Goal: Task Accomplishment & Management: Manage account settings

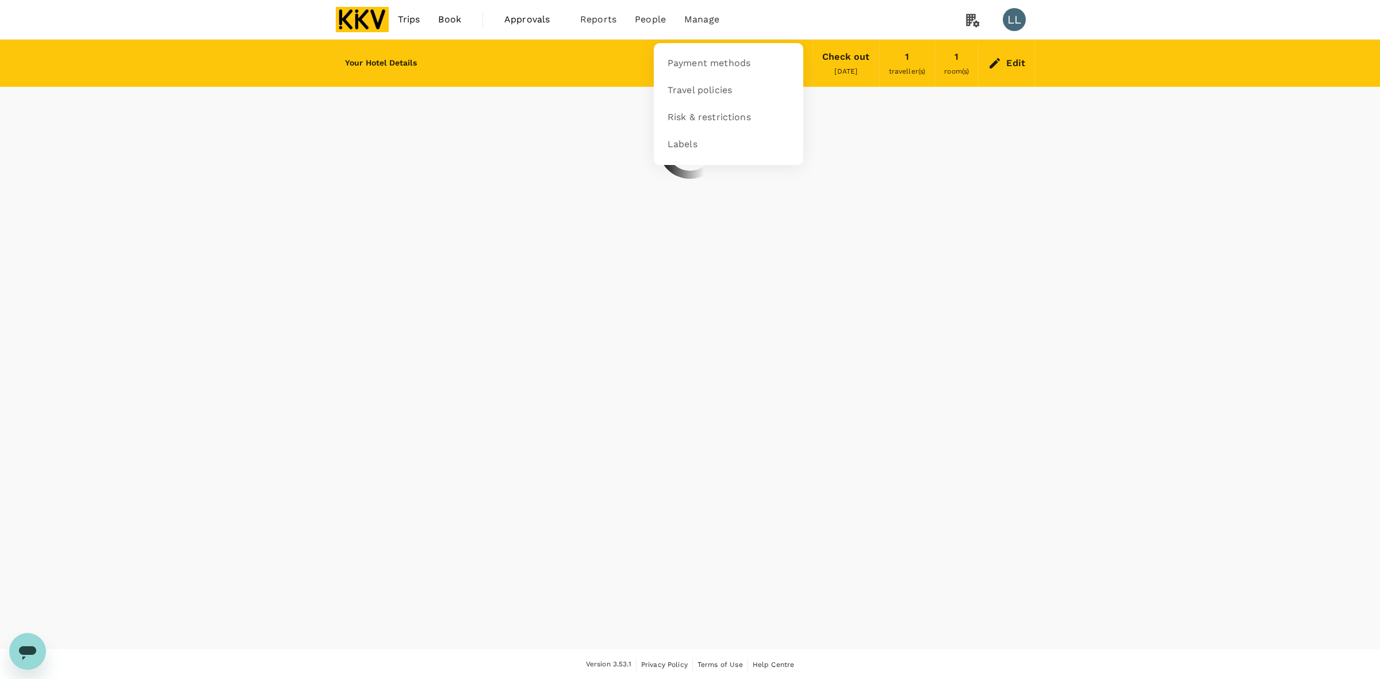
click at [708, 19] on span "Manage" at bounding box center [701, 20] width 35 height 14
click at [713, 49] on nav "Payment methods Travel policies Risk & restrictions Labels" at bounding box center [729, 104] width 150 height 122
click at [716, 55] on link "Payment methods" at bounding box center [729, 63] width 136 height 27
click at [697, 64] on span "Payment methods" at bounding box center [709, 63] width 83 height 13
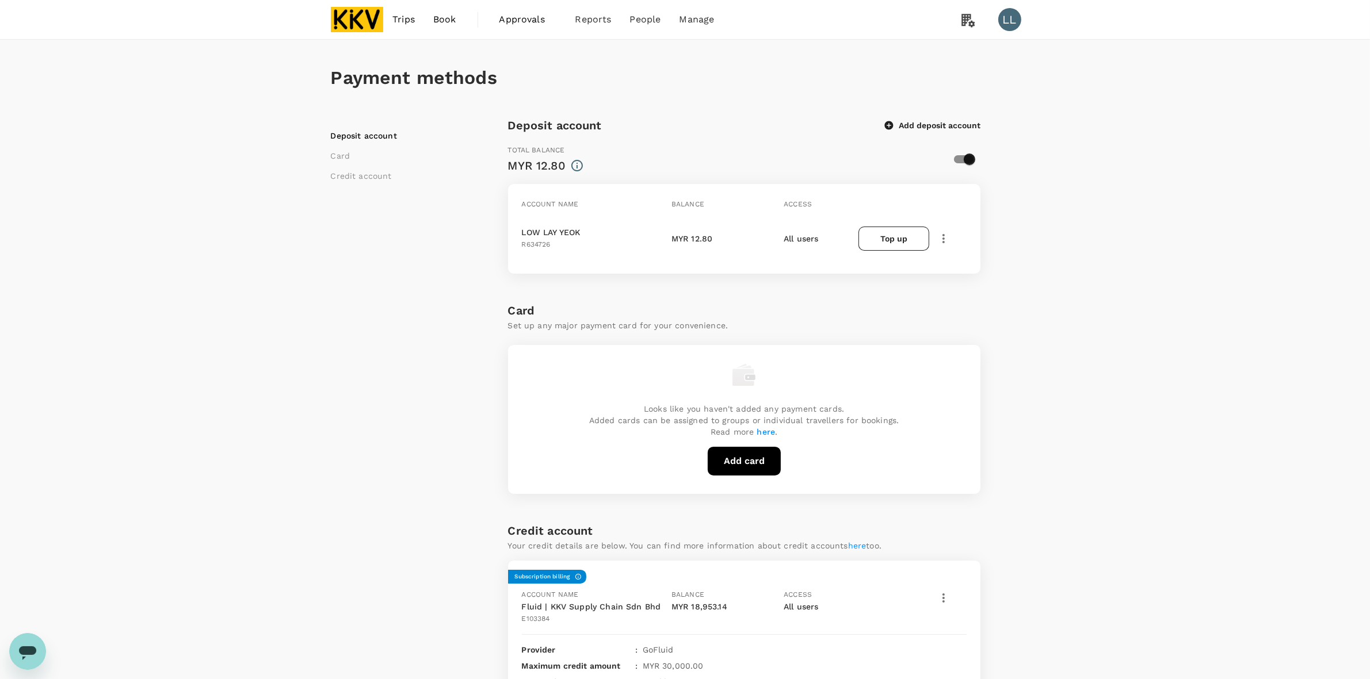
click at [1062, 312] on div "Payment methods Deposit account Card Credit account Deposit account Add deposit…" at bounding box center [685, 493] width 1370 height 906
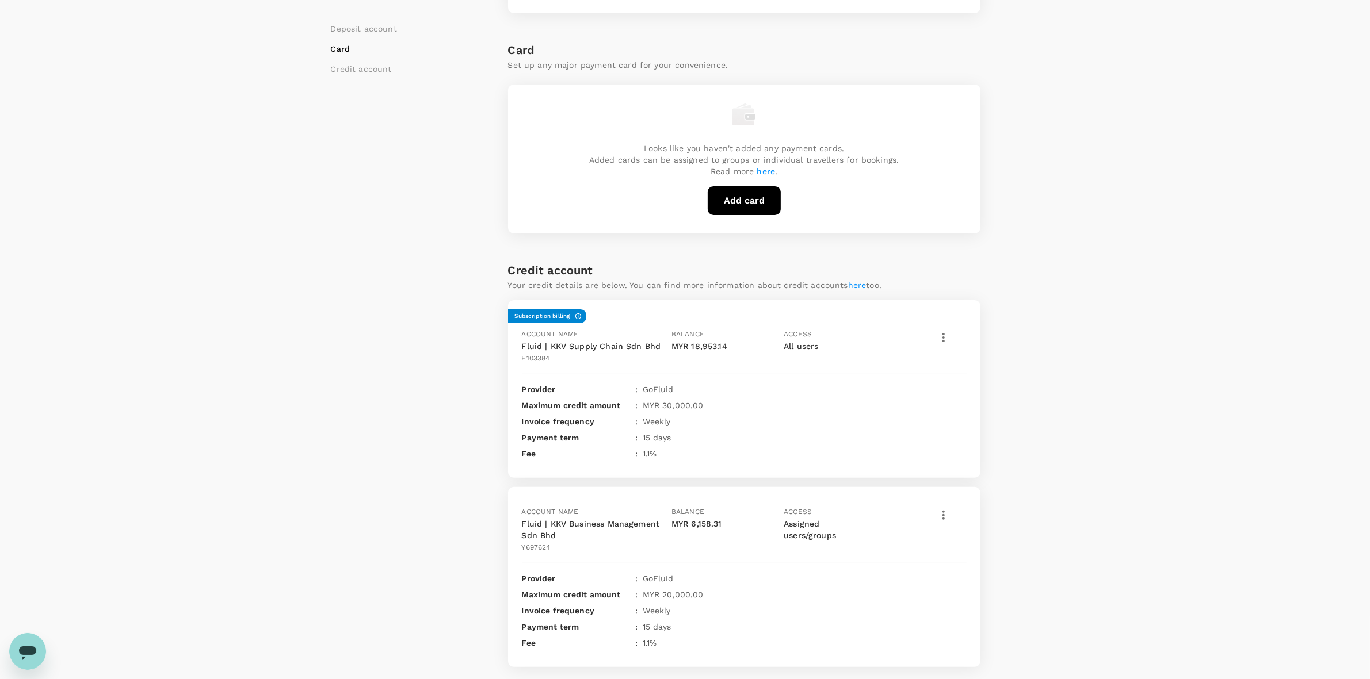
scroll to position [291, 0]
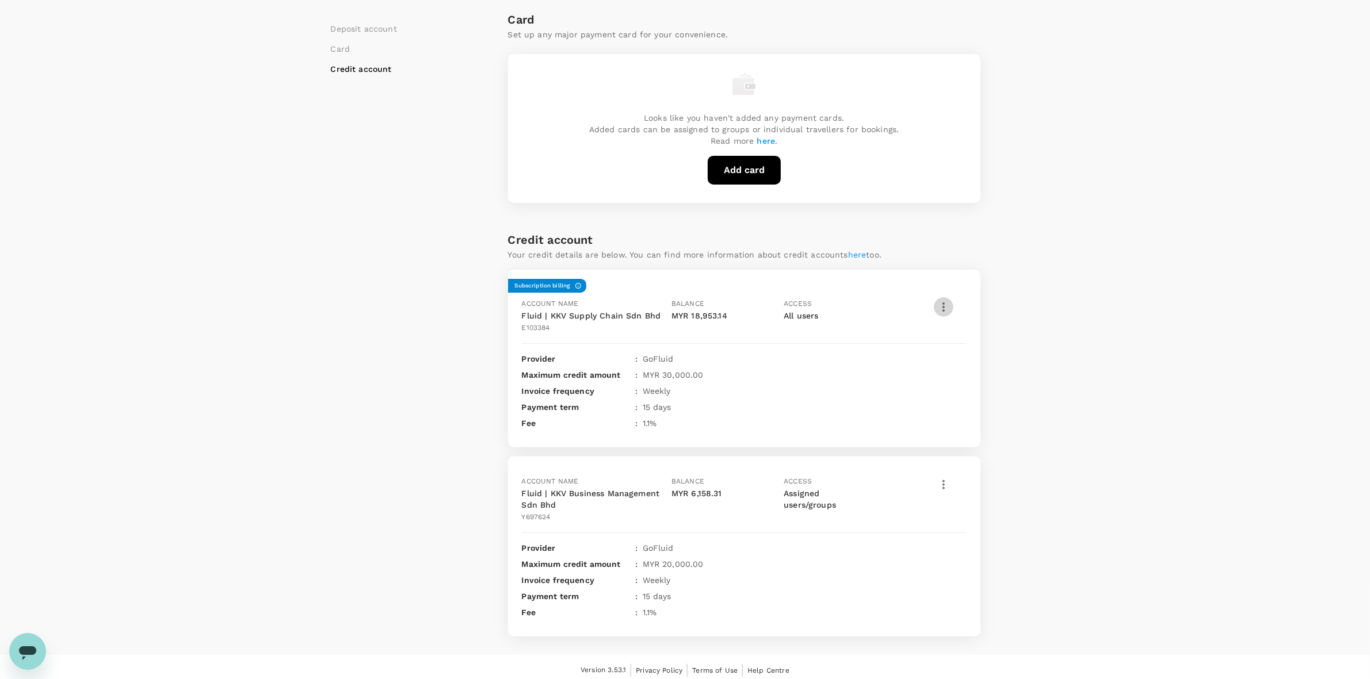
click at [938, 306] on icon "button" at bounding box center [943, 307] width 14 height 14
click at [962, 384] on span "View transactions" at bounding box center [991, 386] width 97 height 14
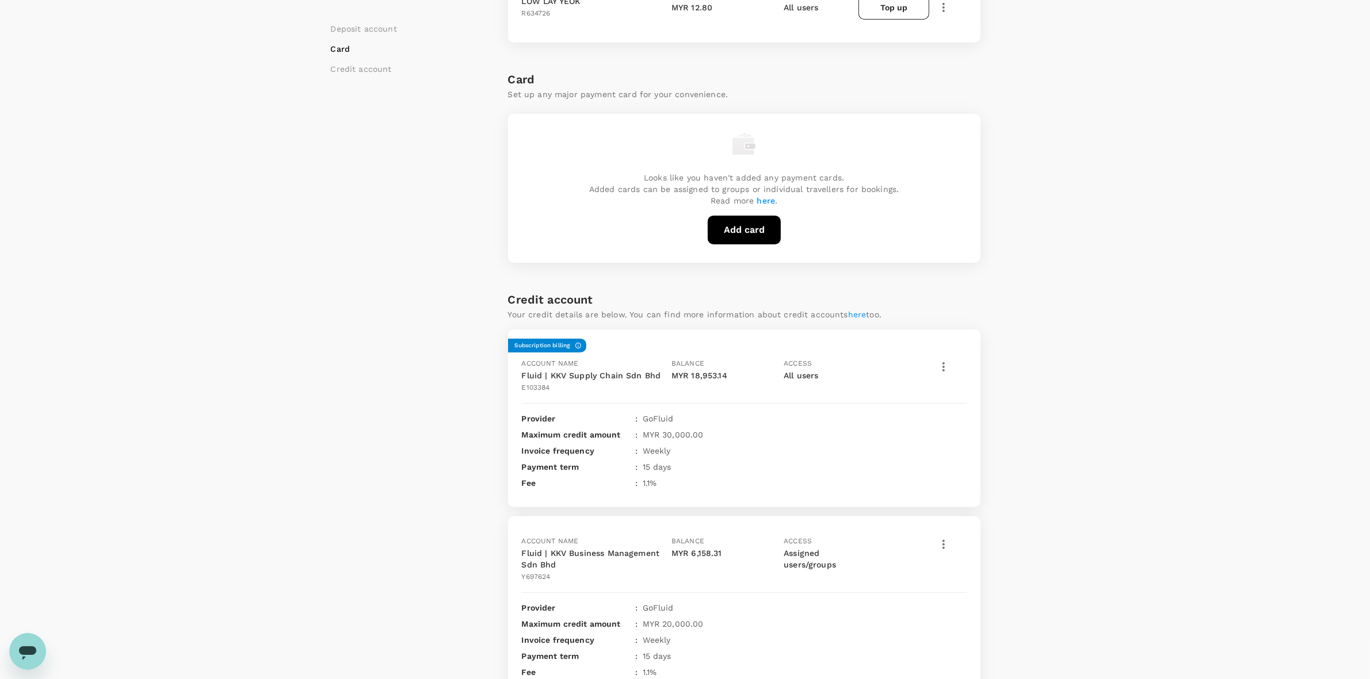
scroll to position [291, 0]
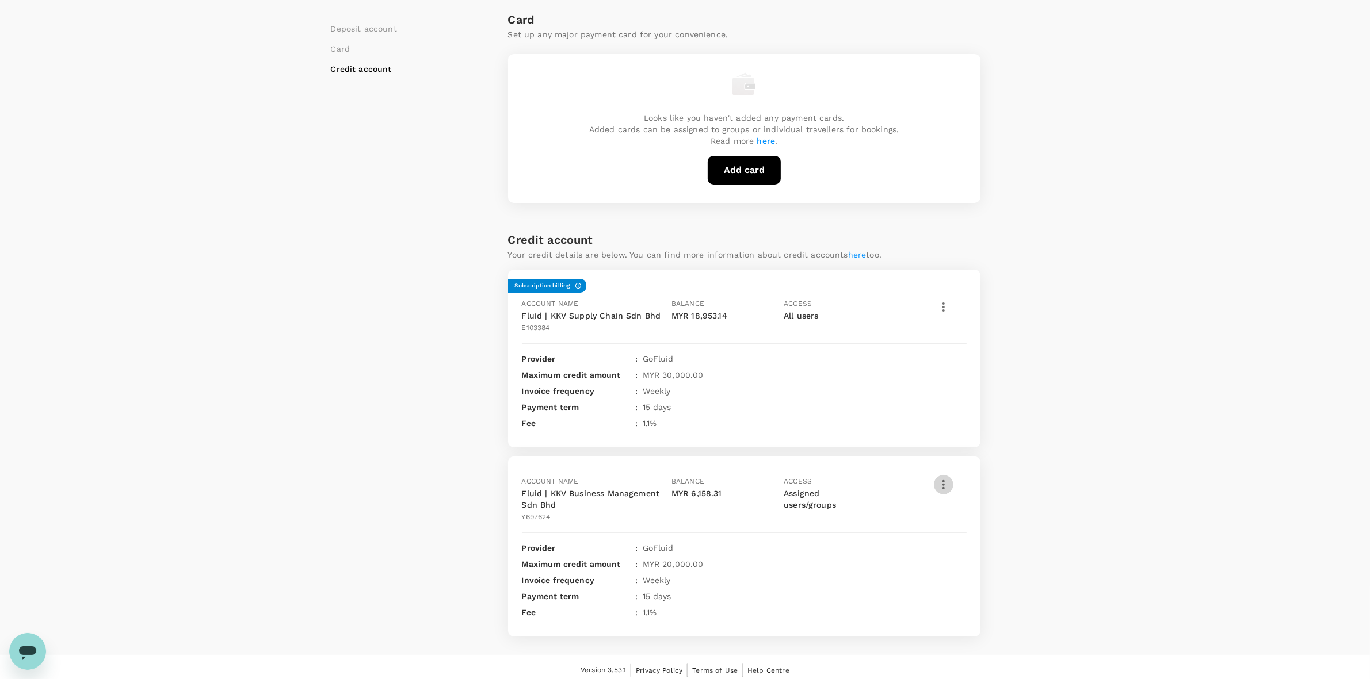
click at [947, 484] on icon "button" at bounding box center [943, 485] width 14 height 14
click at [973, 562] on span "View transactions" at bounding box center [1012, 561] width 138 height 14
